Goal: Task Accomplishment & Management: Manage account settings

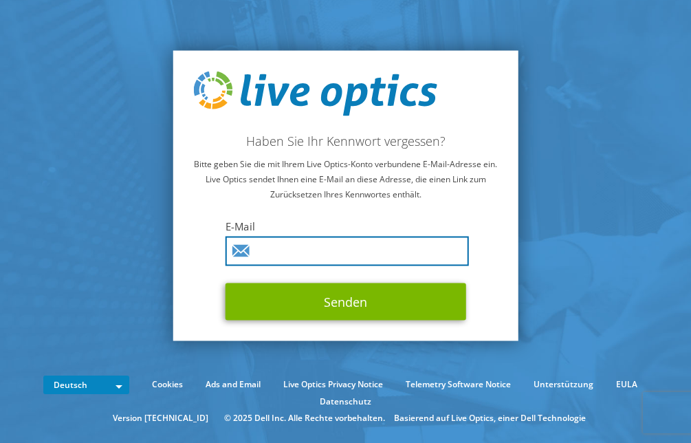
click at [340, 249] on input "text" at bounding box center [346, 251] width 243 height 30
type input "thomas.boller@kst-motorenversuch.de"
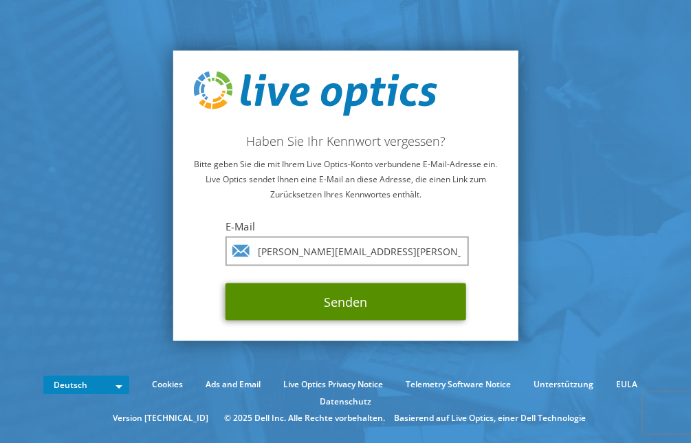
click at [365, 301] on button "Senden" at bounding box center [345, 301] width 241 height 37
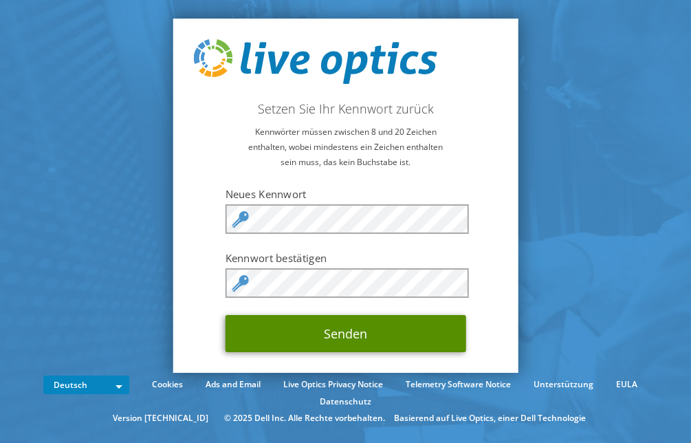
click at [331, 331] on button "Senden" at bounding box center [345, 333] width 241 height 37
